Goal: Go to known website: Access a specific website the user already knows

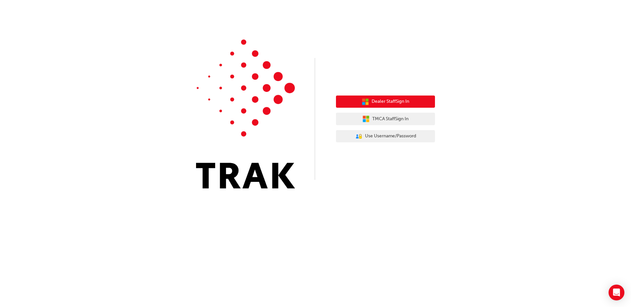
click at [414, 102] on button "Dealer Staff Sign In" at bounding box center [385, 102] width 99 height 13
